Goal: Task Accomplishment & Management: Manage account settings

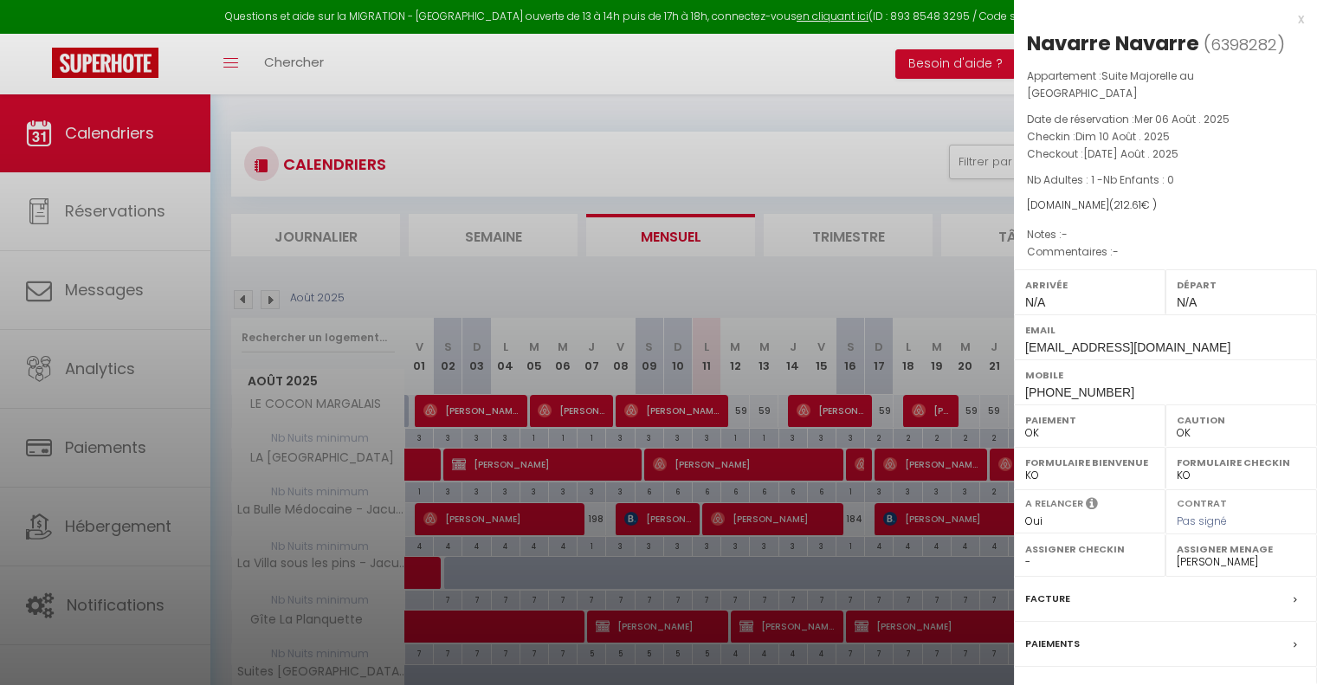
select select "0"
select select "49948"
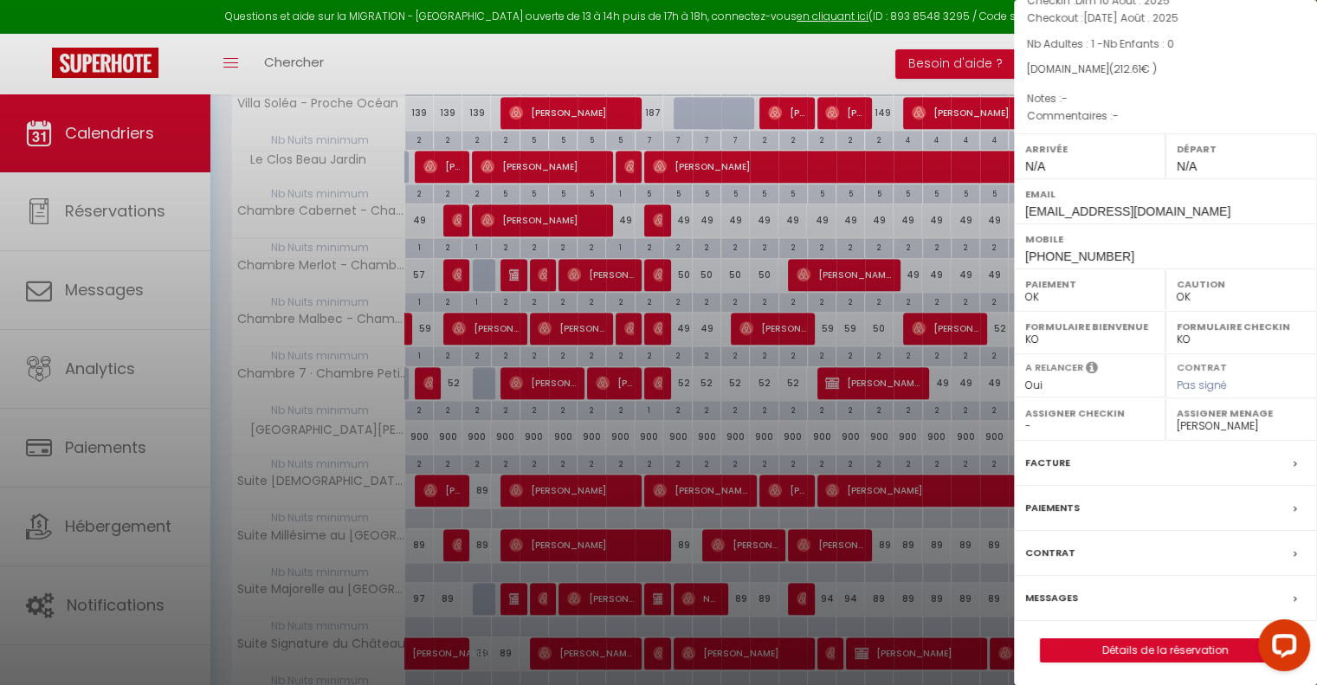
scroll to position [1411, 0]
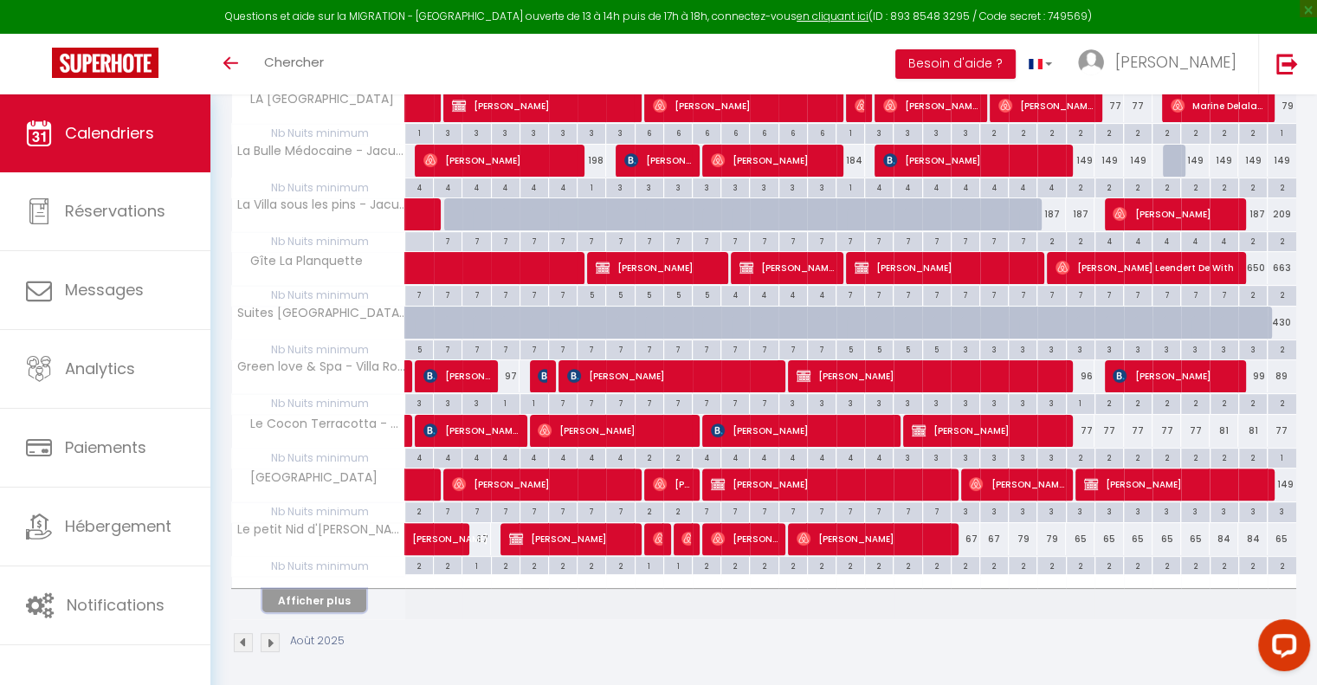
click at [351, 598] on button "Afficher plus" at bounding box center [314, 600] width 104 height 23
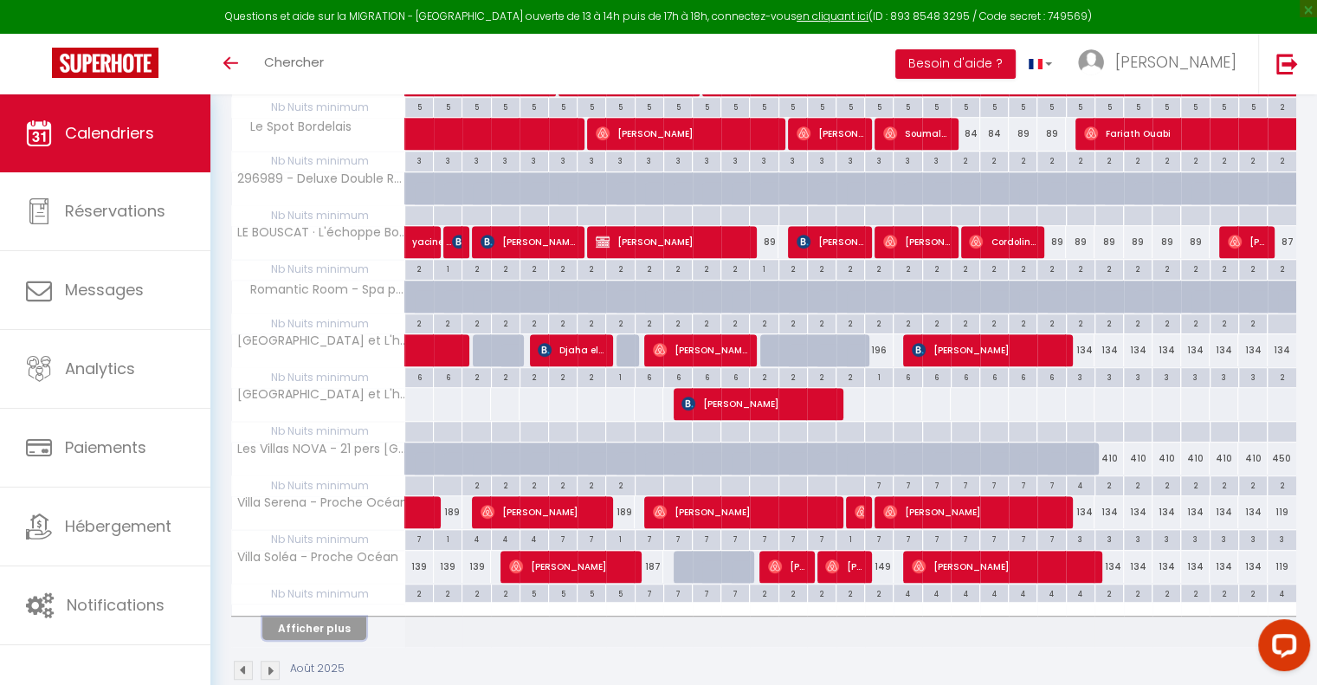
scroll to position [895, 0]
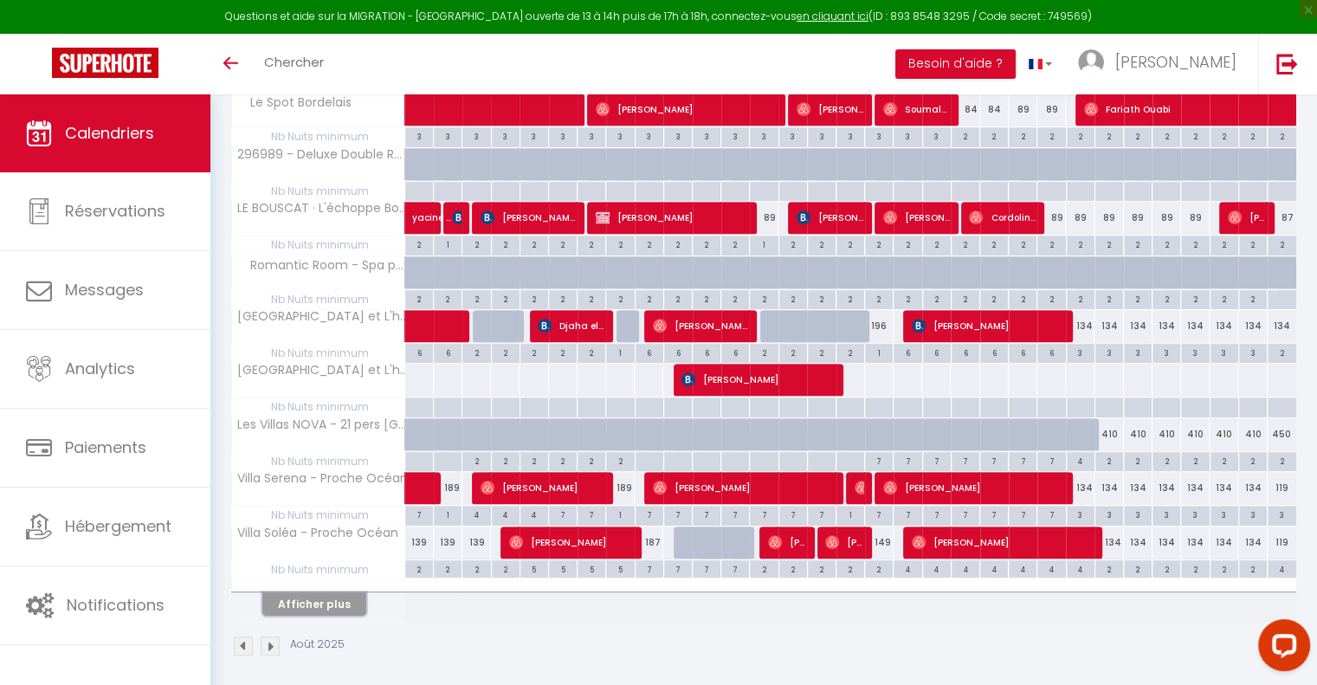
click at [348, 592] on button "Afficher plus" at bounding box center [314, 603] width 104 height 23
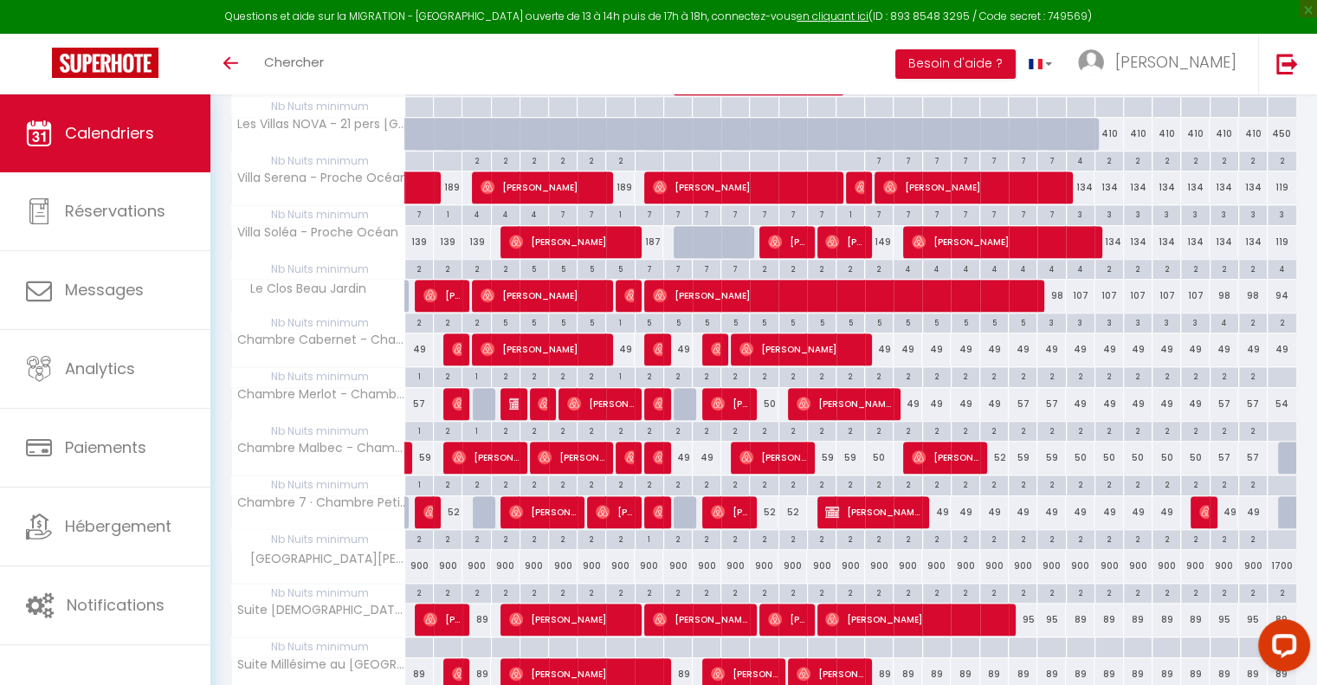
scroll to position [1212, 0]
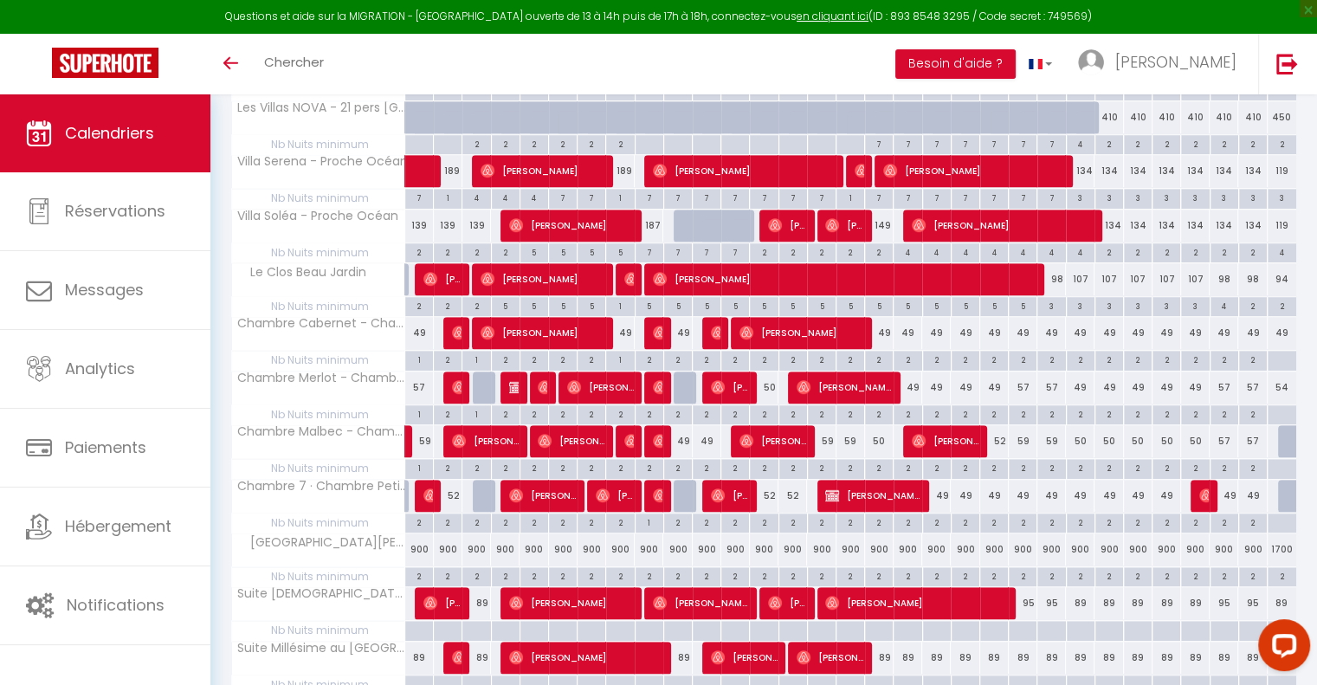
click at [705, 428] on div "49" at bounding box center [707, 441] width 29 height 32
type input "49"
type input "Lun 11 Août 2025"
type input "[DATE] Août 2025"
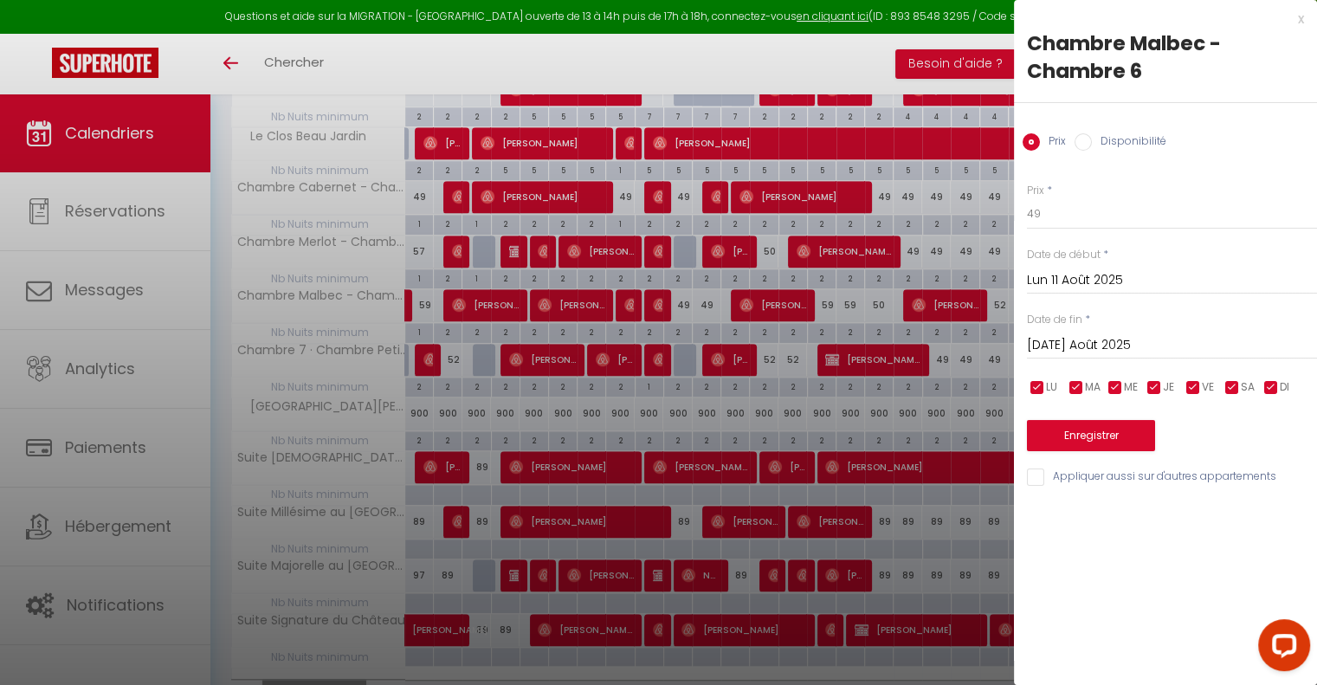
scroll to position [1385, 0]
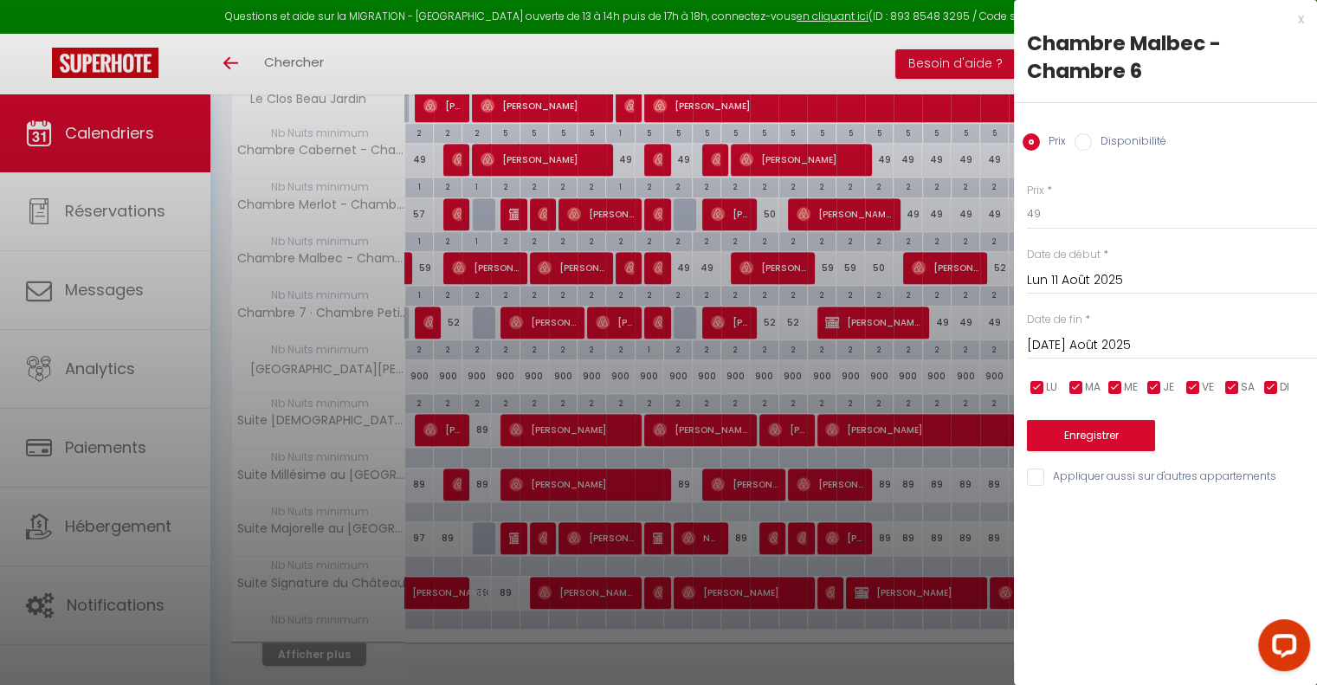
click at [708, 417] on div at bounding box center [658, 342] width 1317 height 685
select select
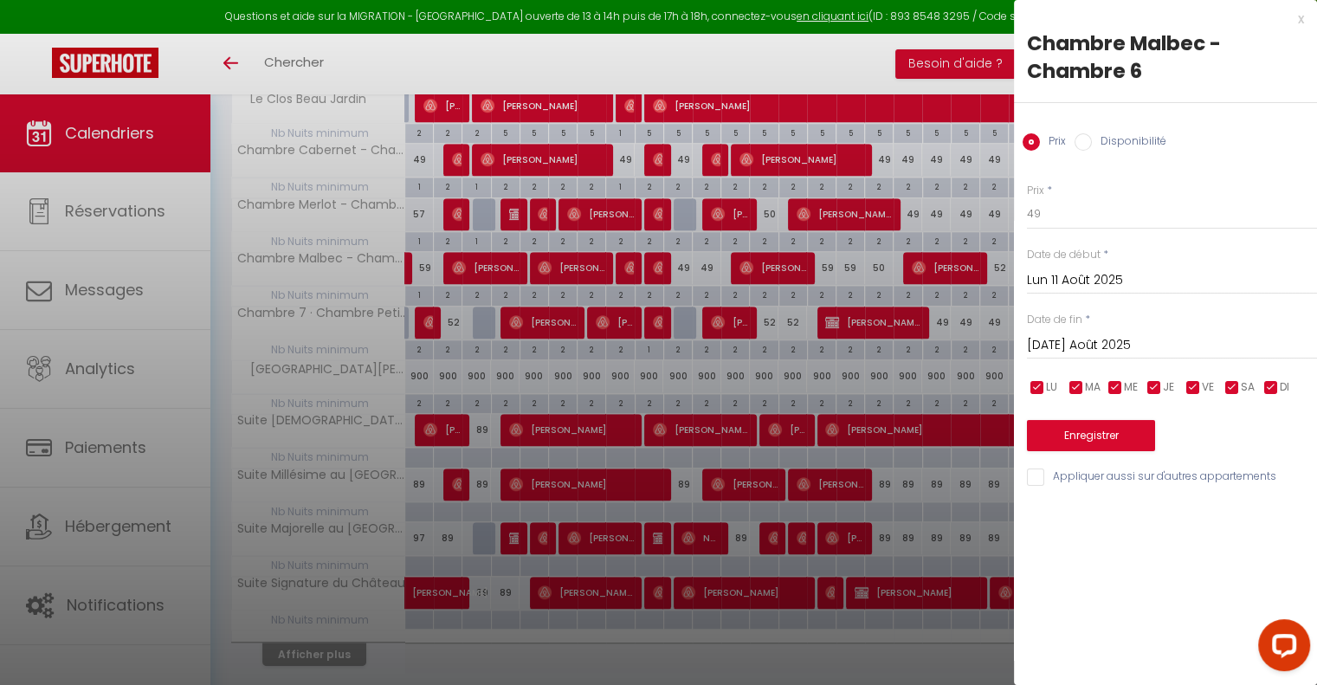
select select
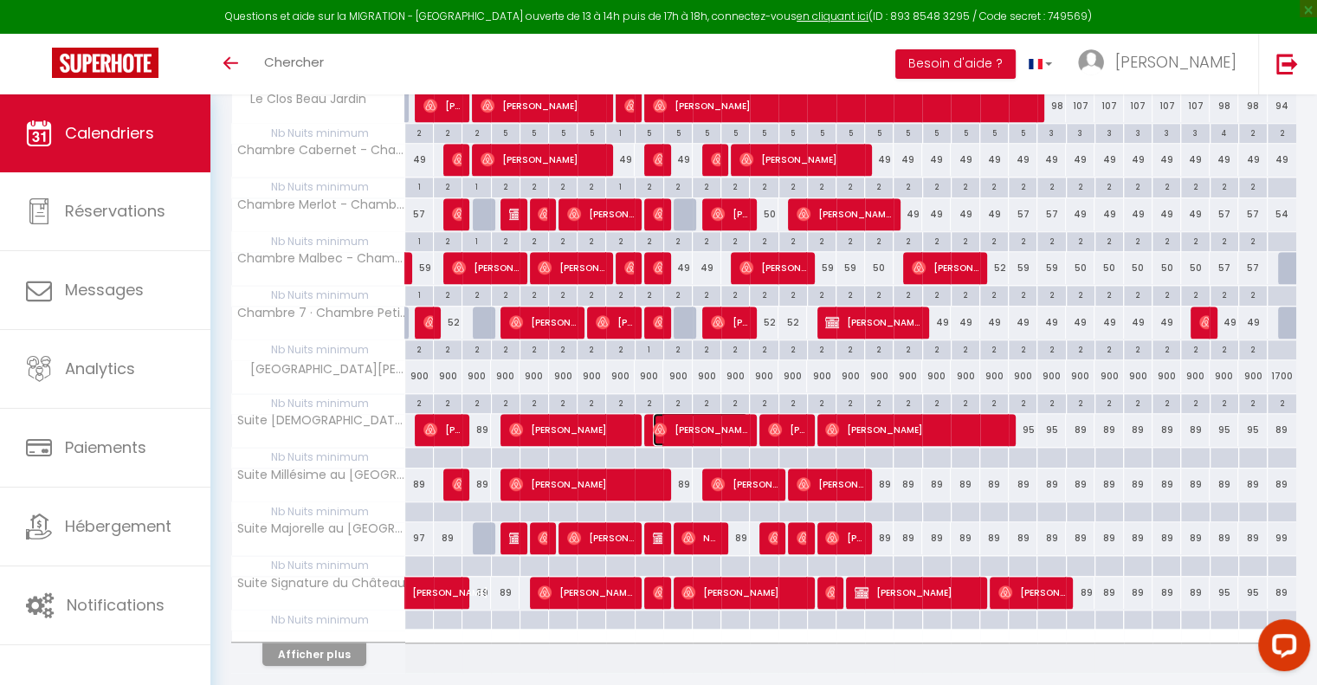
click at [708, 417] on span "[PERSON_NAME]" at bounding box center [700, 429] width 95 height 33
select select "OK"
select select "0"
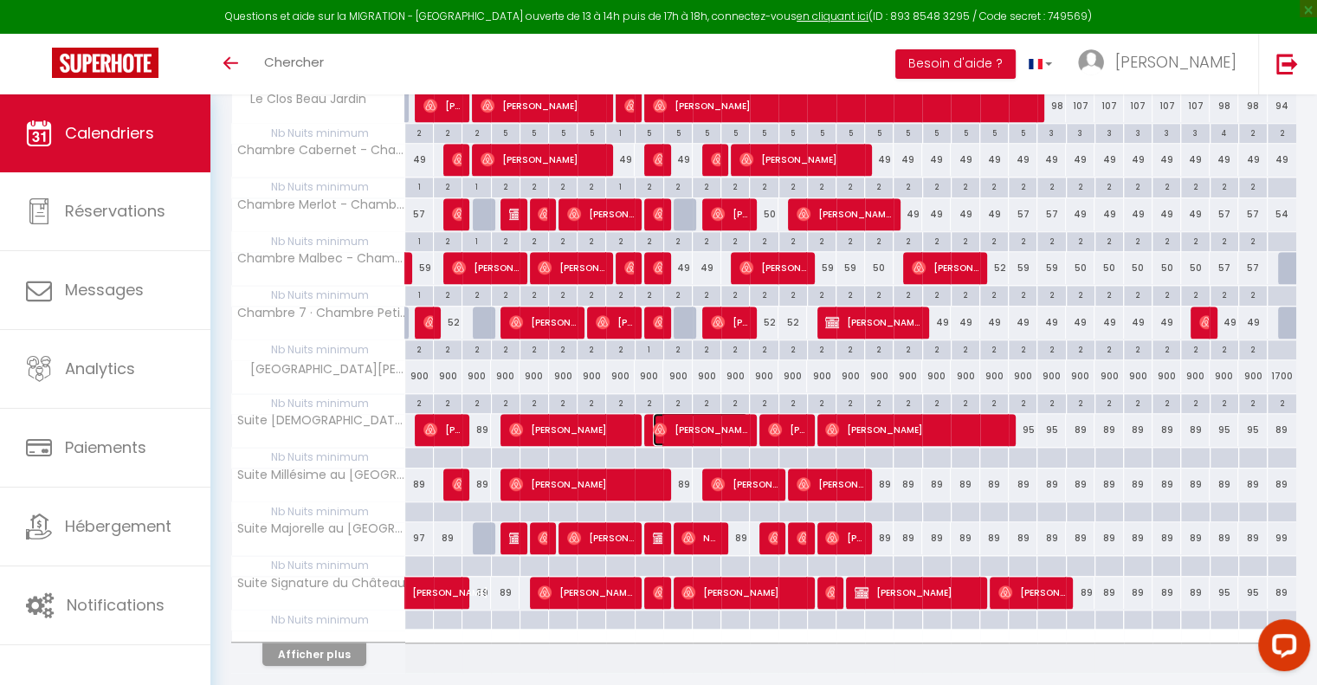
select select "1"
select select
